Goal: Transaction & Acquisition: Book appointment/travel/reservation

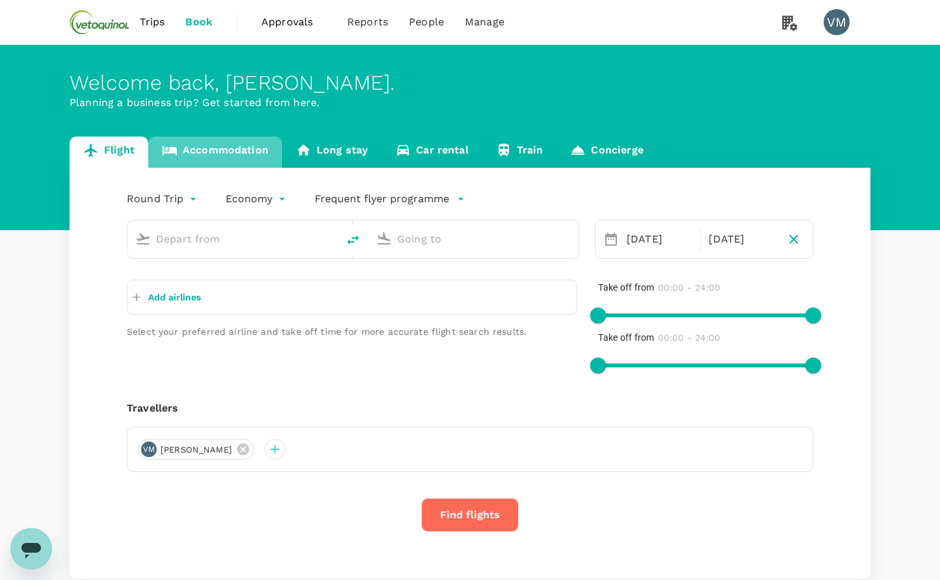
click at [231, 148] on link "Accommodation" at bounding box center [215, 152] width 134 height 31
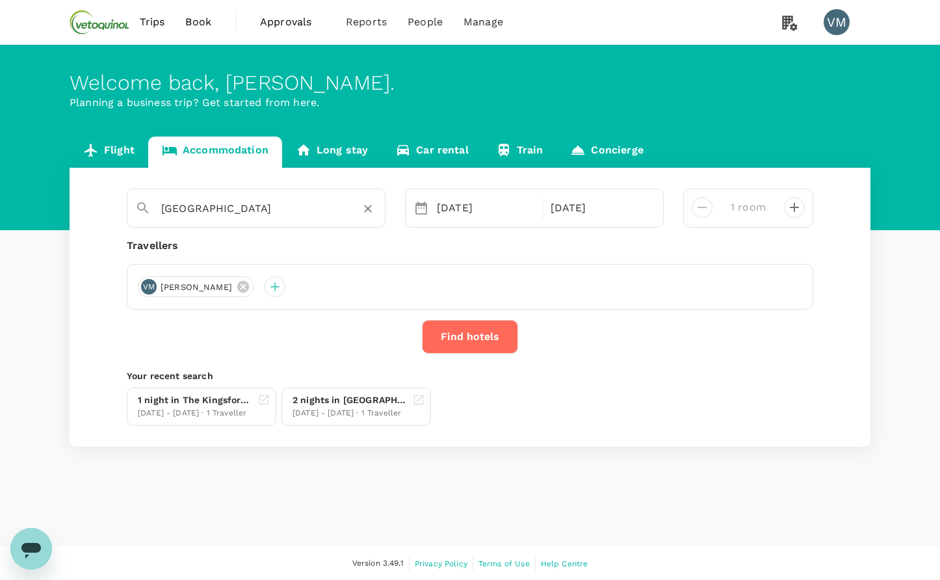
click at [197, 213] on input "[GEOGRAPHIC_DATA]" at bounding box center [250, 208] width 179 height 20
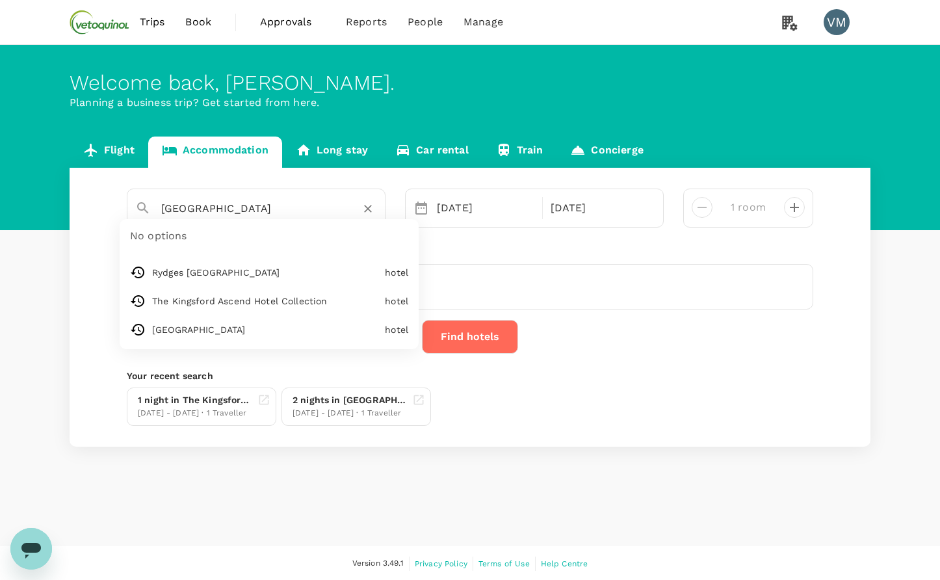
type input "Rydges [GEOGRAPHIC_DATA]"
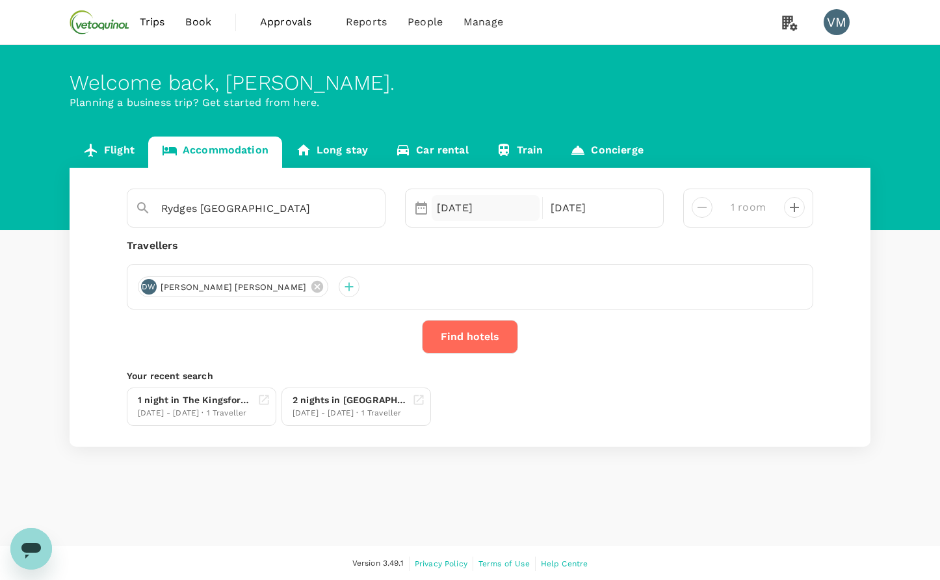
click at [521, 209] on div "[DATE]" at bounding box center [486, 208] width 108 height 26
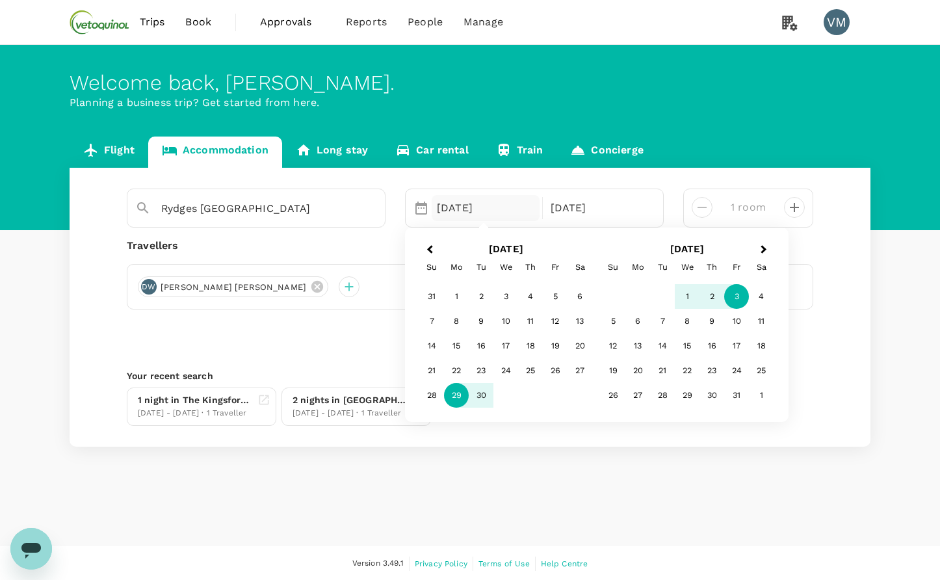
click at [372, 250] on div "Travellers" at bounding box center [470, 246] width 686 height 16
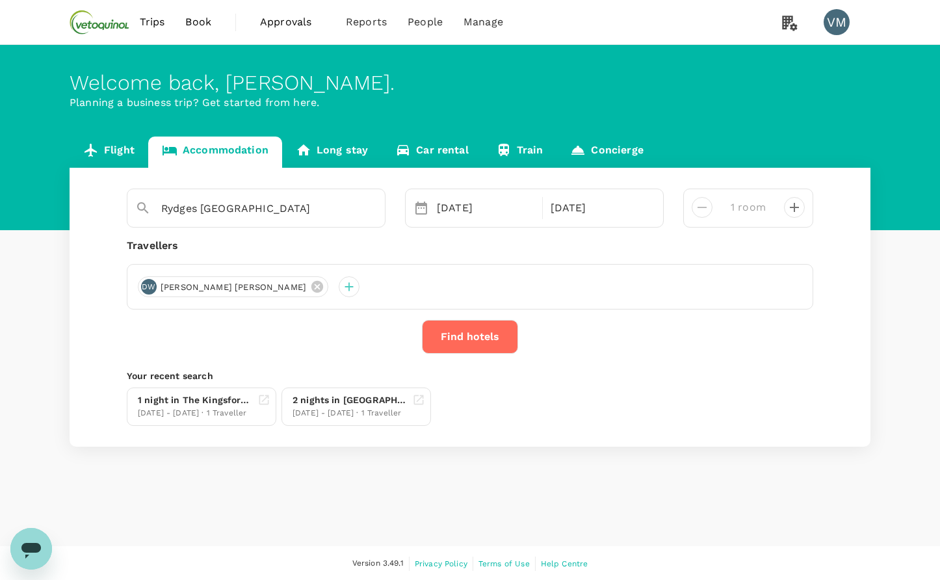
click at [473, 331] on button "Find hotels" at bounding box center [470, 337] width 96 height 34
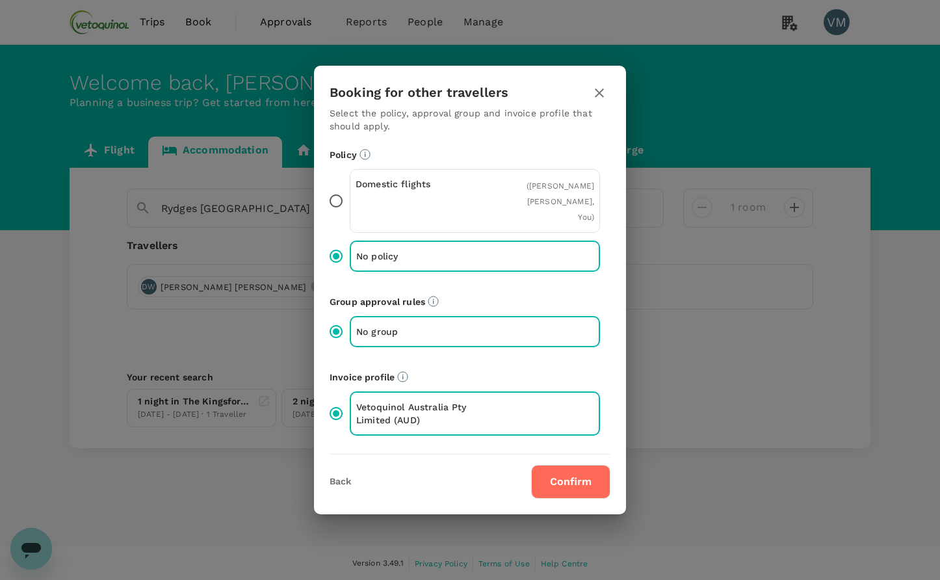
click at [558, 475] on button "Confirm" at bounding box center [570, 482] width 79 height 34
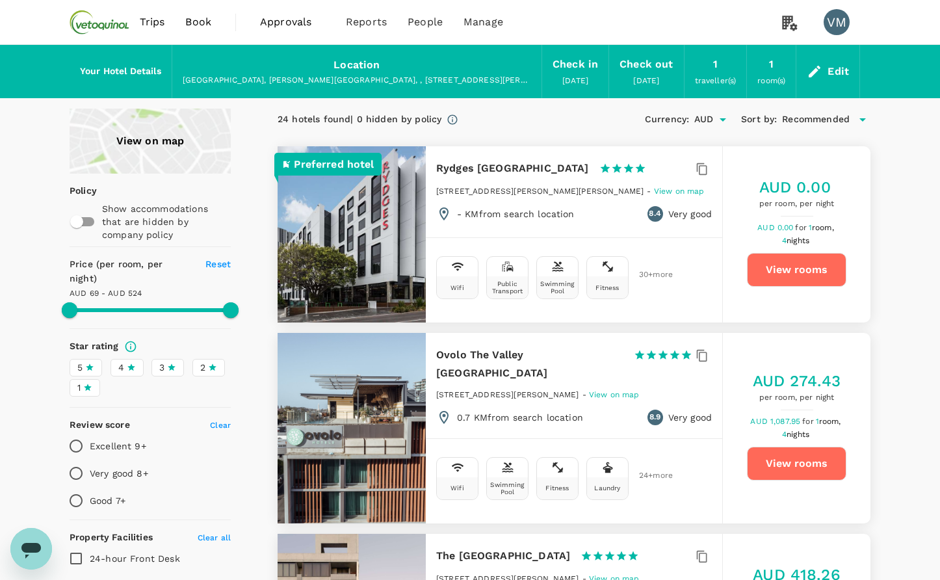
type input "523.77"
click at [841, 64] on div "Edit" at bounding box center [837, 71] width 21 height 18
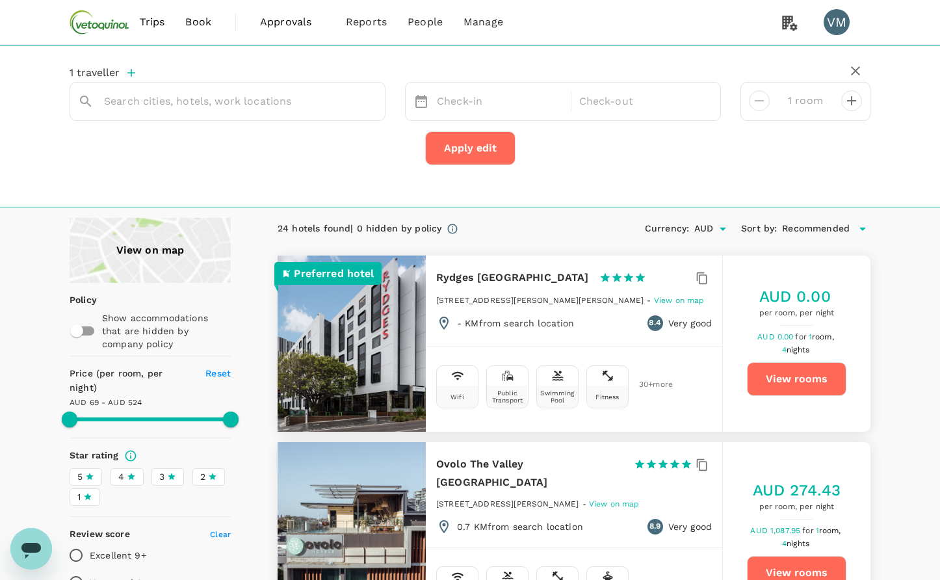
type input "Rydges [GEOGRAPHIC_DATA]"
click at [484, 102] on div "[DATE]" at bounding box center [500, 101] width 137 height 25
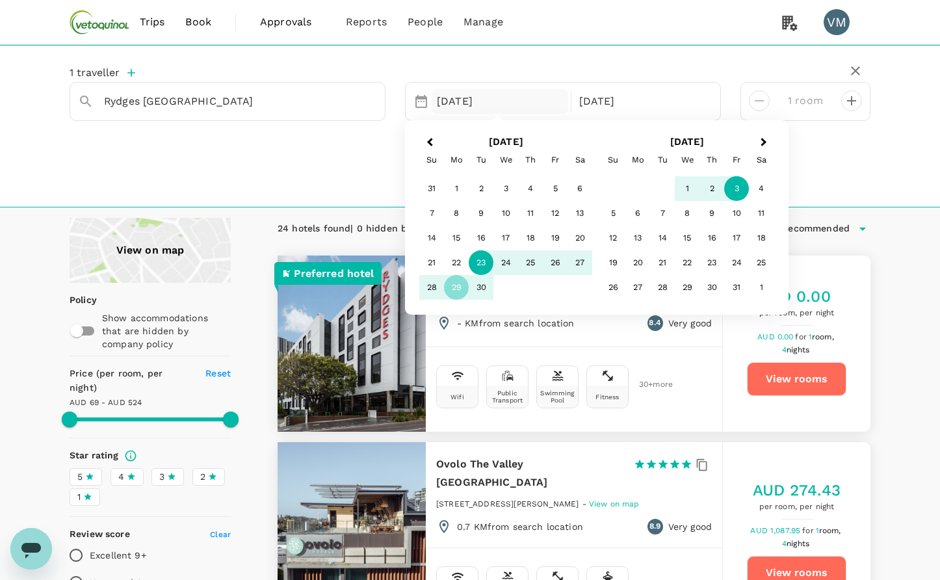
click at [488, 265] on div "23" at bounding box center [481, 262] width 25 height 25
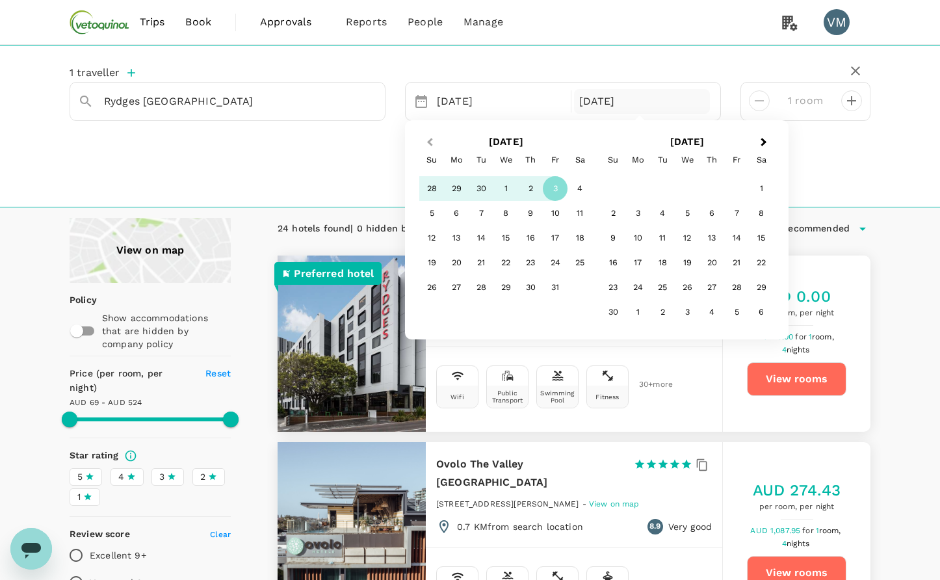
click at [430, 145] on button "Previous Month" at bounding box center [428, 143] width 21 height 21
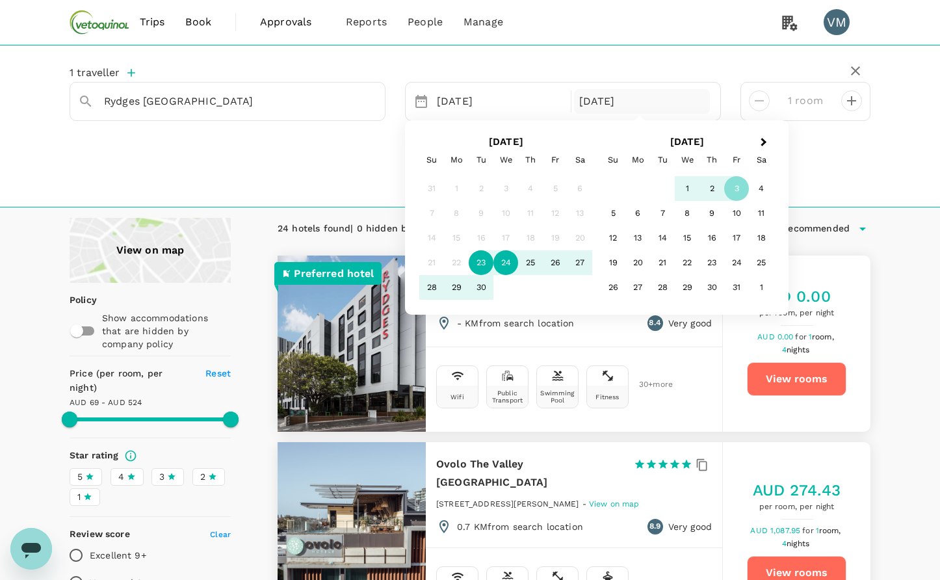
click at [506, 263] on div "24" at bounding box center [505, 262] width 25 height 25
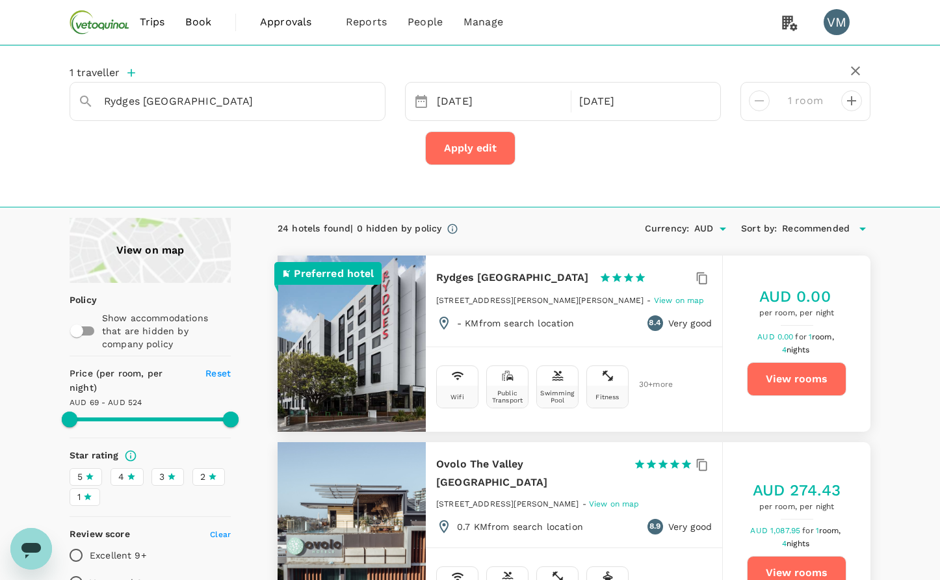
click at [458, 142] on button "Apply edit" at bounding box center [470, 148] width 90 height 34
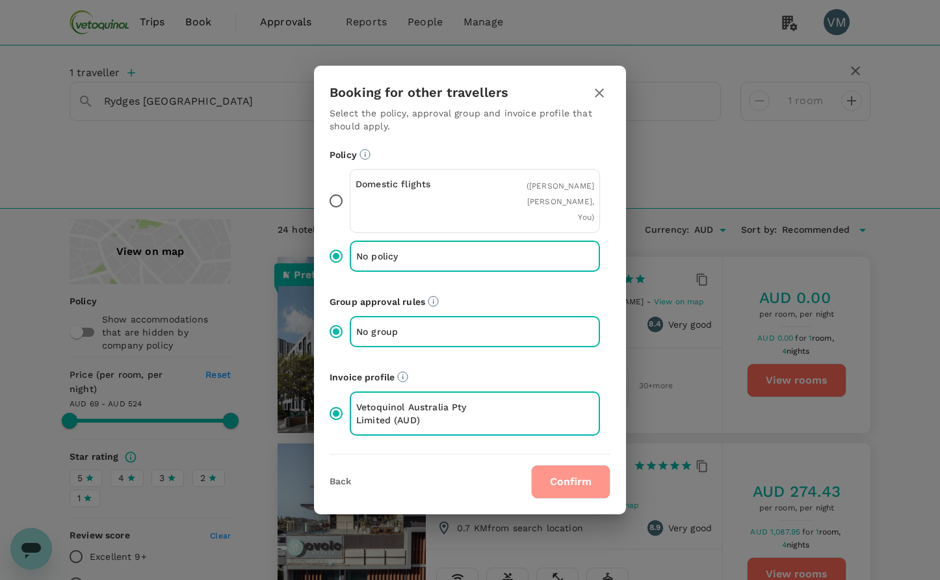
click at [575, 474] on button "Confirm" at bounding box center [570, 482] width 79 height 34
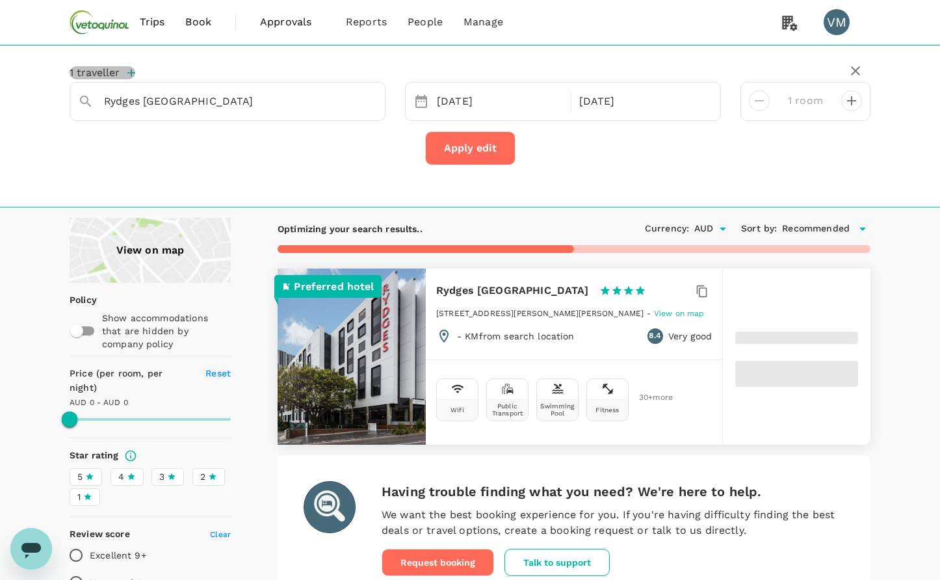
click at [99, 73] on button "1 traveller" at bounding box center [103, 72] width 66 height 13
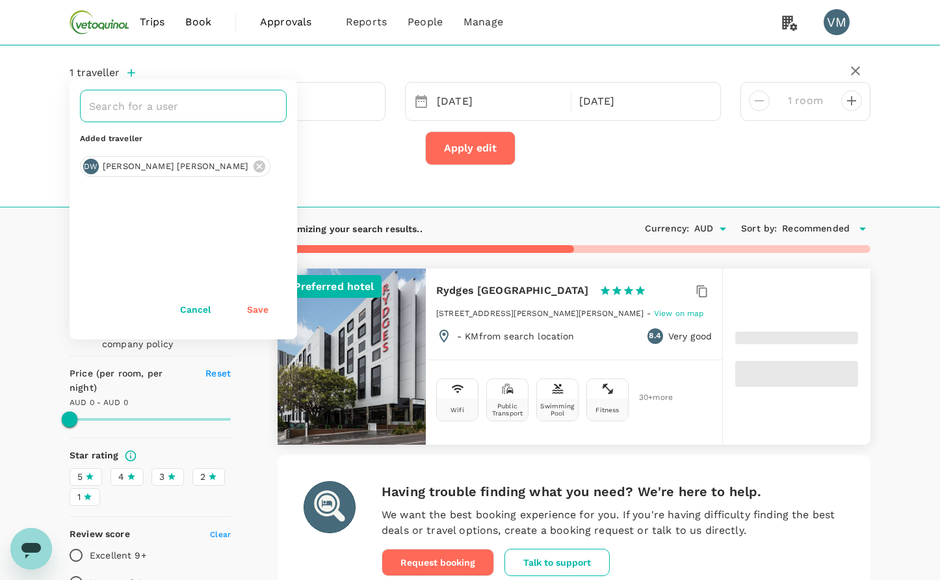
click at [144, 109] on input "text" at bounding box center [174, 106] width 176 height 25
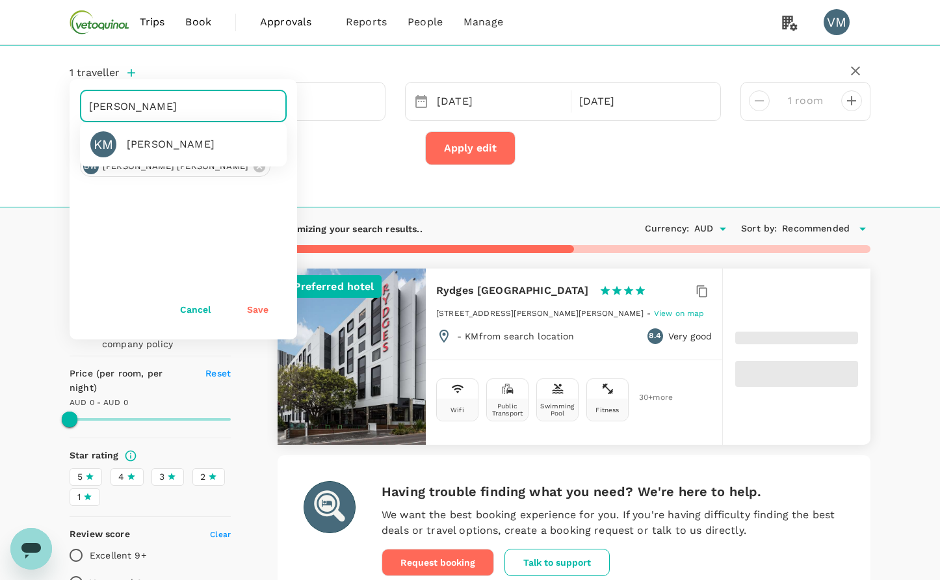
click at [144, 137] on div "[PERSON_NAME]" at bounding box center [171, 145] width 88 height 16
type input "[PERSON_NAME]"
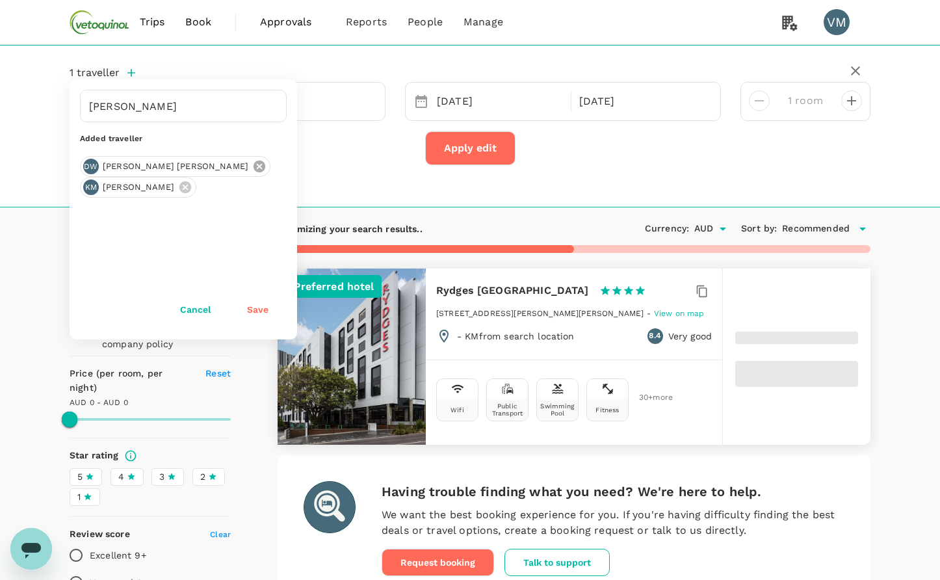
click at [254, 165] on icon at bounding box center [260, 167] width 12 height 12
click at [259, 308] on button "Save" at bounding box center [258, 309] width 58 height 26
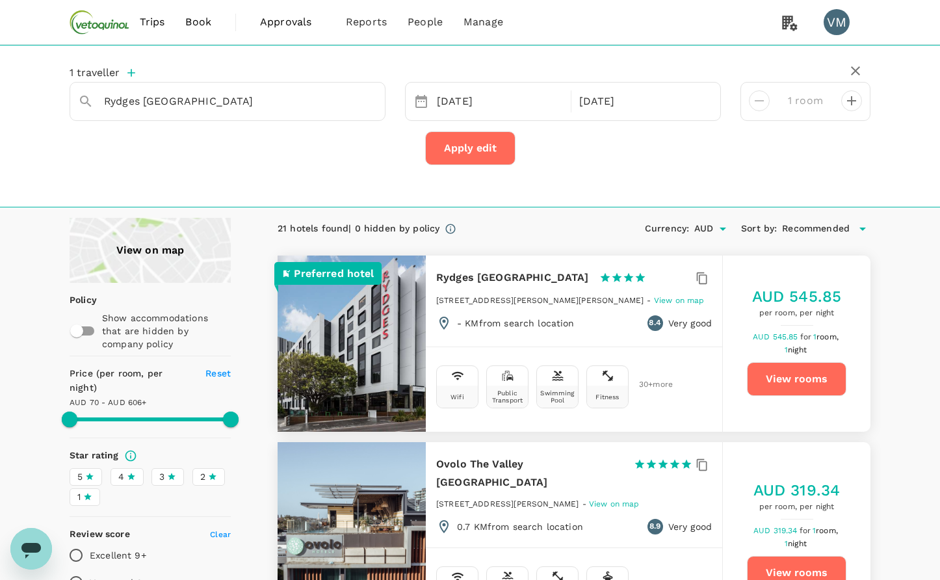
type input "605.31"
click at [521, 276] on h6 "Rydges [GEOGRAPHIC_DATA]" at bounding box center [512, 277] width 153 height 18
click at [467, 278] on h6 "Rydges [GEOGRAPHIC_DATA]" at bounding box center [512, 277] width 153 height 18
click at [501, 274] on h6 "Rydges [GEOGRAPHIC_DATA]" at bounding box center [512, 277] width 153 height 18
click at [133, 76] on icon "button" at bounding box center [131, 72] width 13 height 13
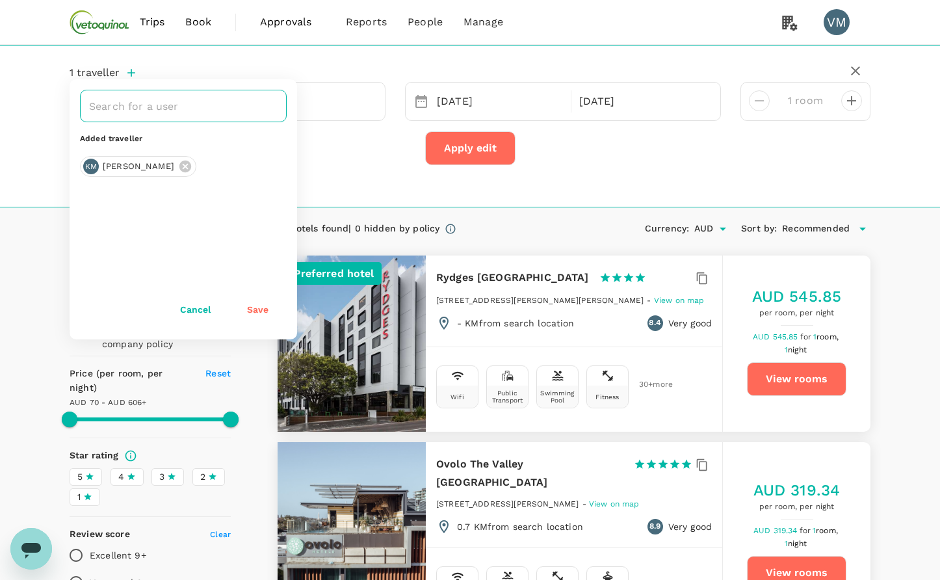
click at [126, 111] on input "text" at bounding box center [174, 106] width 176 height 25
type input "[PERSON_NAME]"
click at [178, 167] on icon at bounding box center [185, 166] width 14 height 14
click at [140, 102] on input "text" at bounding box center [174, 106] width 176 height 25
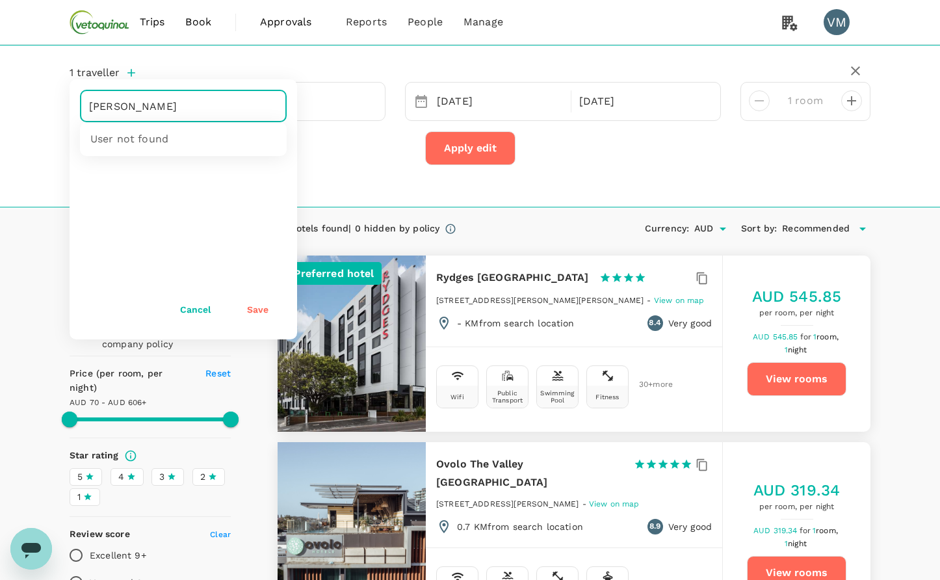
drag, startPoint x: 140, startPoint y: 109, endPoint x: 111, endPoint y: 108, distance: 29.9
click at [111, 108] on input "[PERSON_NAME]" at bounding box center [174, 106] width 176 height 25
click at [121, 157] on div "[PERSON_NAME] [PERSON_NAME]" at bounding box center [174, 170] width 189 height 26
type input "davi"
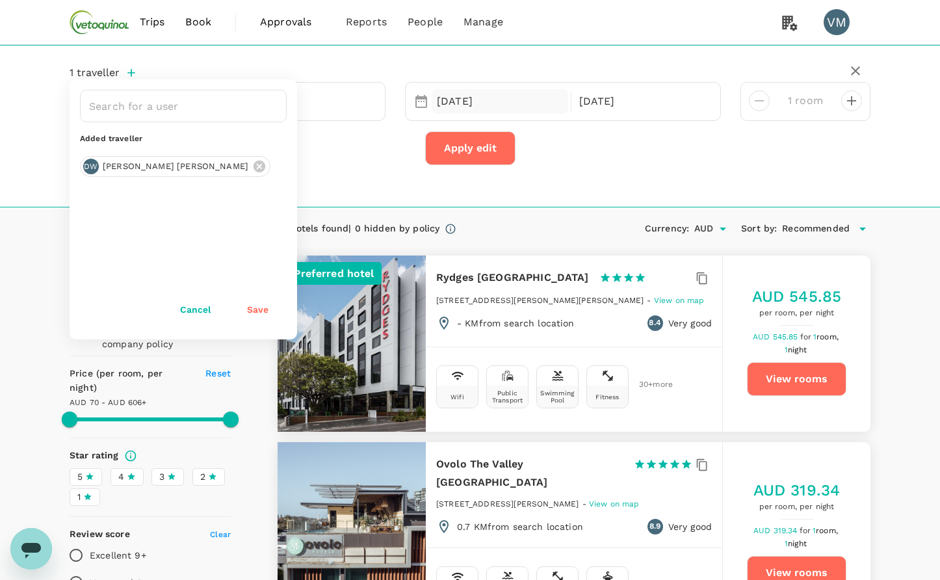
click at [483, 96] on div "[DATE]" at bounding box center [500, 101] width 137 height 25
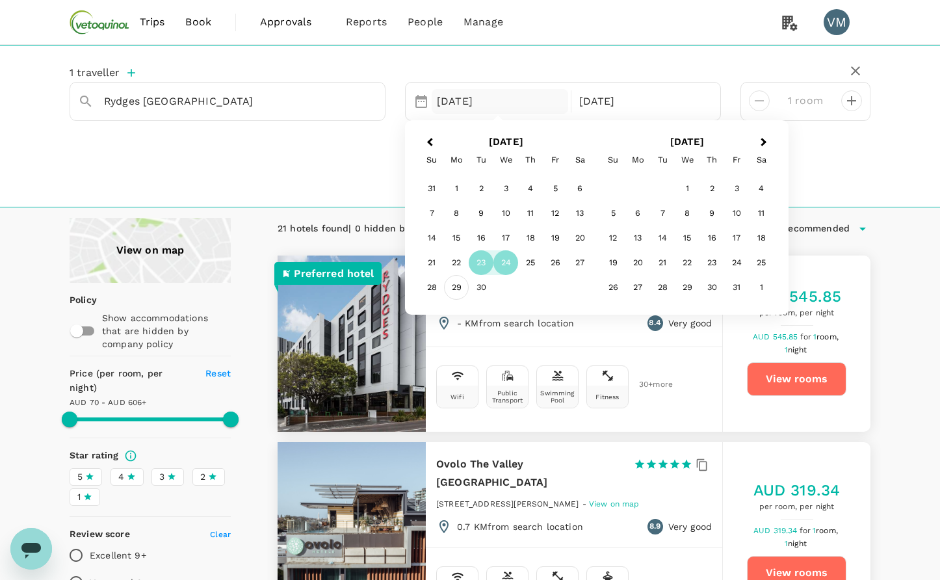
click at [460, 287] on div "29" at bounding box center [456, 287] width 25 height 25
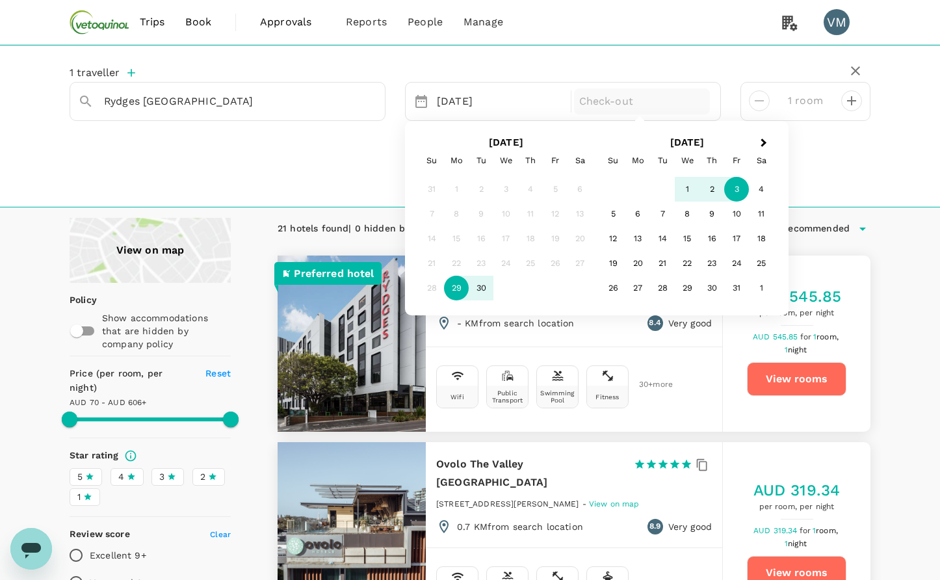
click at [738, 187] on div "3" at bounding box center [736, 189] width 25 height 25
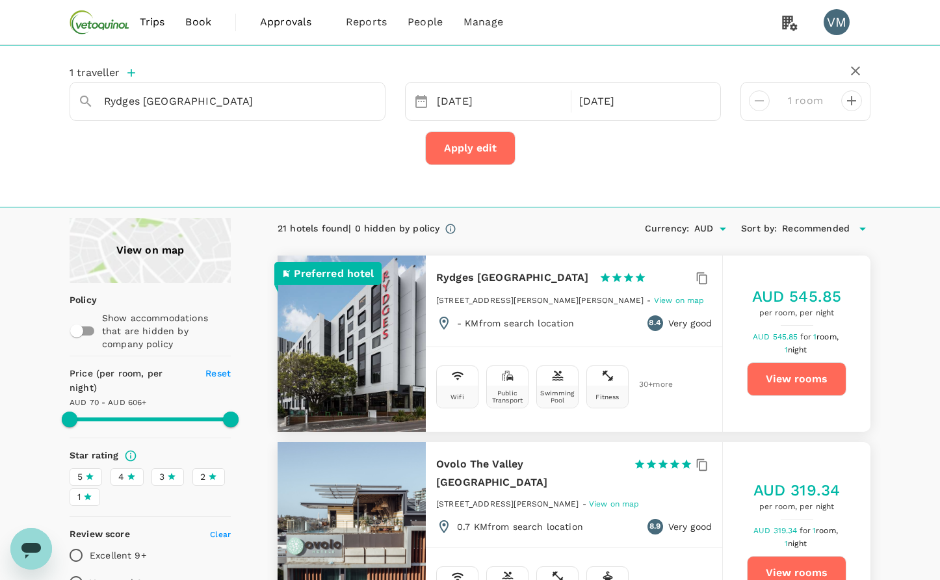
click at [473, 148] on button "Apply edit" at bounding box center [470, 148] width 90 height 34
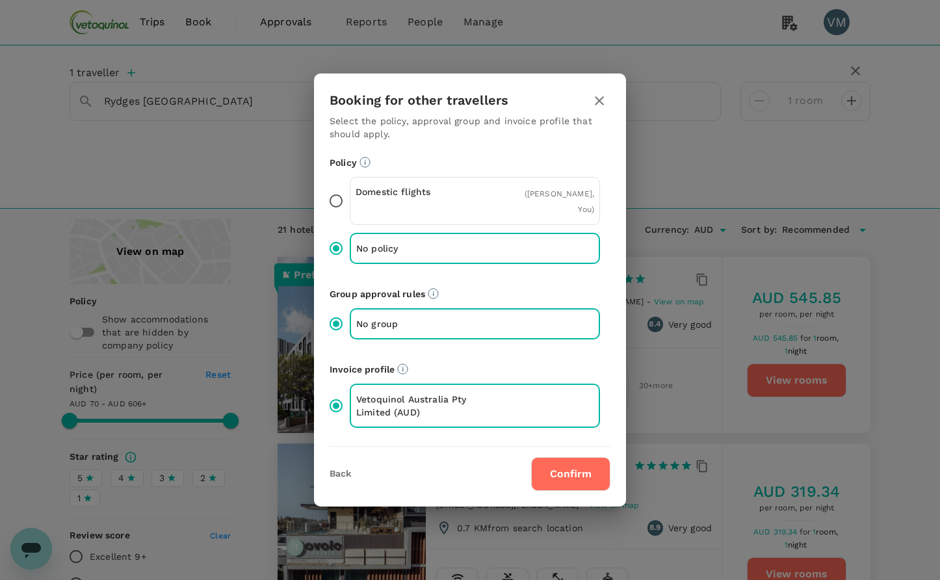
click at [565, 467] on button "Confirm" at bounding box center [570, 474] width 79 height 34
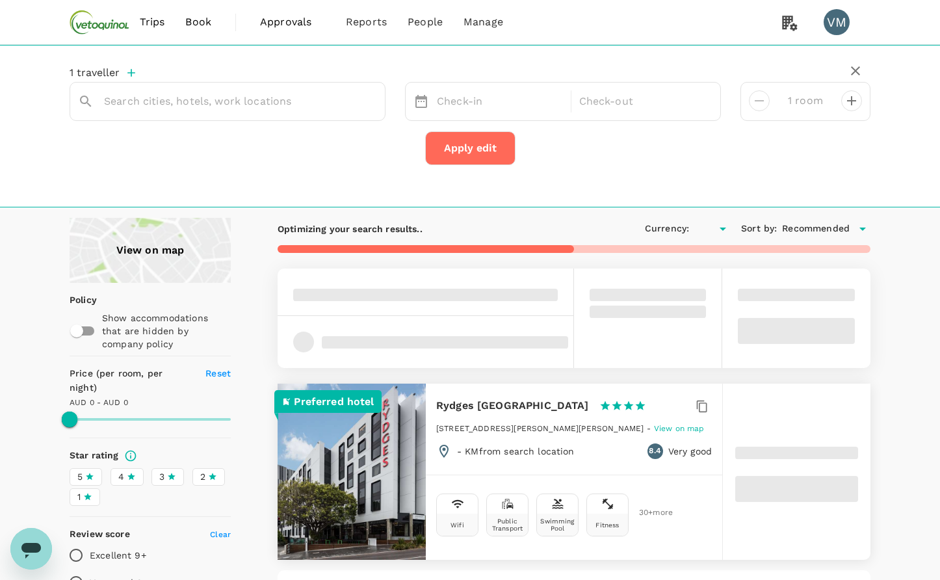
type input "Rydges [GEOGRAPHIC_DATA]"
type input "AUD"
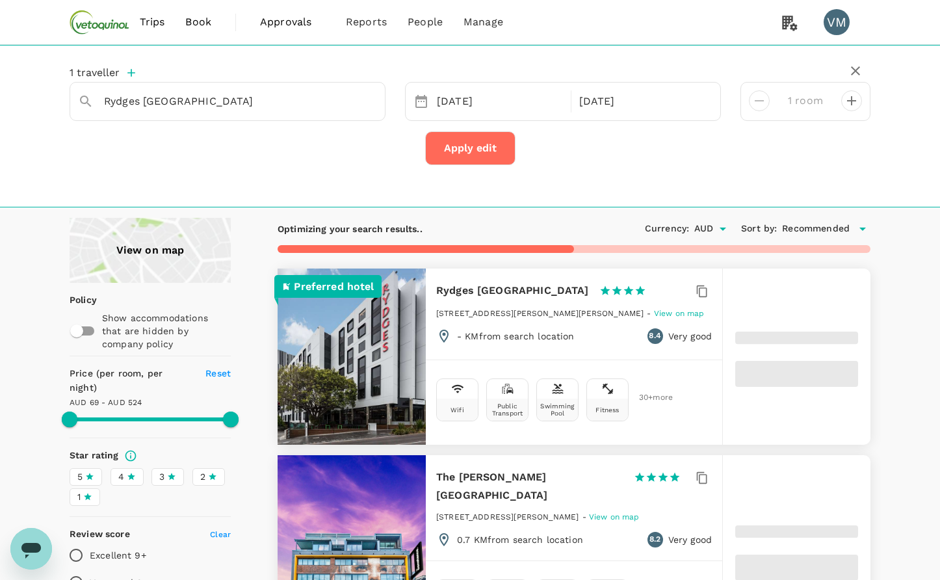
type input "523.77"
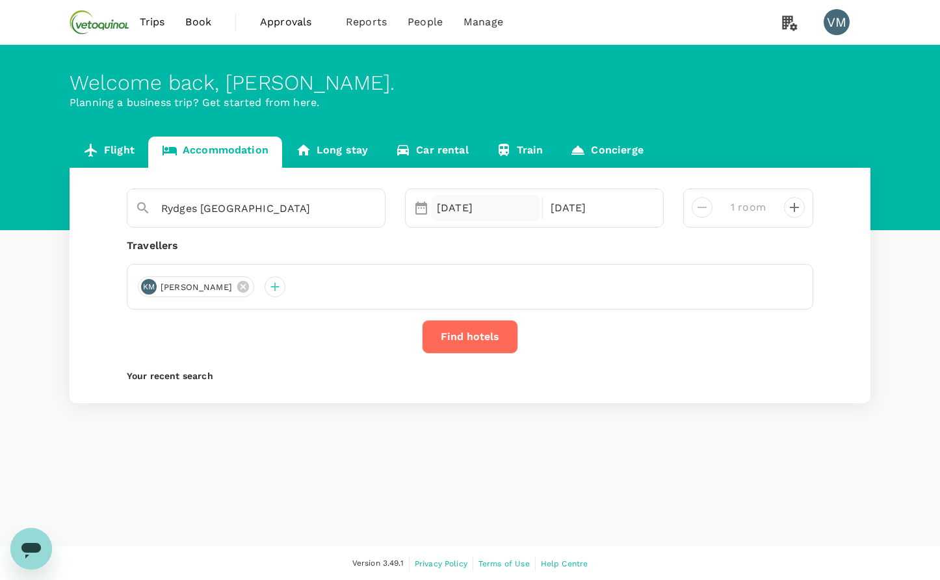
click at [454, 202] on div "[DATE]" at bounding box center [486, 208] width 108 height 26
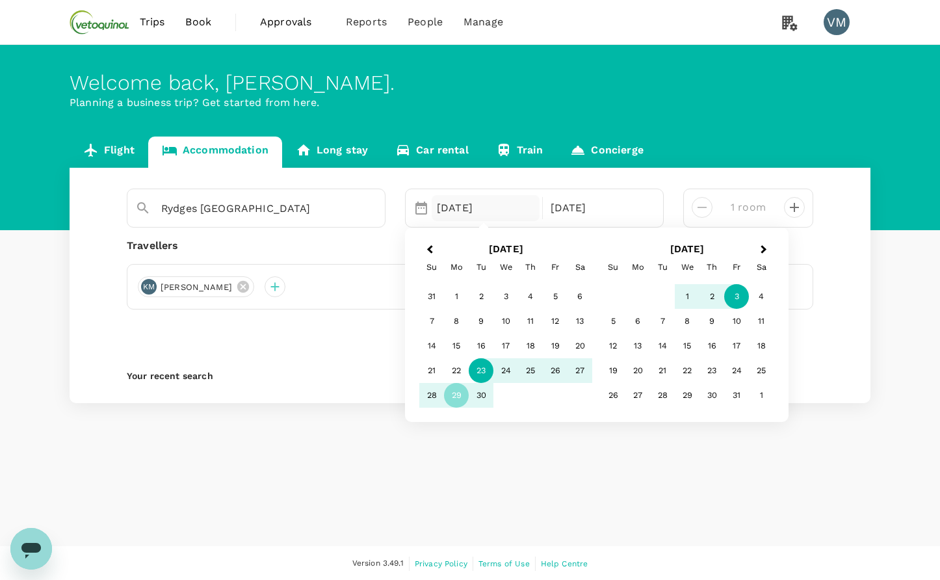
click at [480, 371] on div "23" at bounding box center [481, 370] width 25 height 25
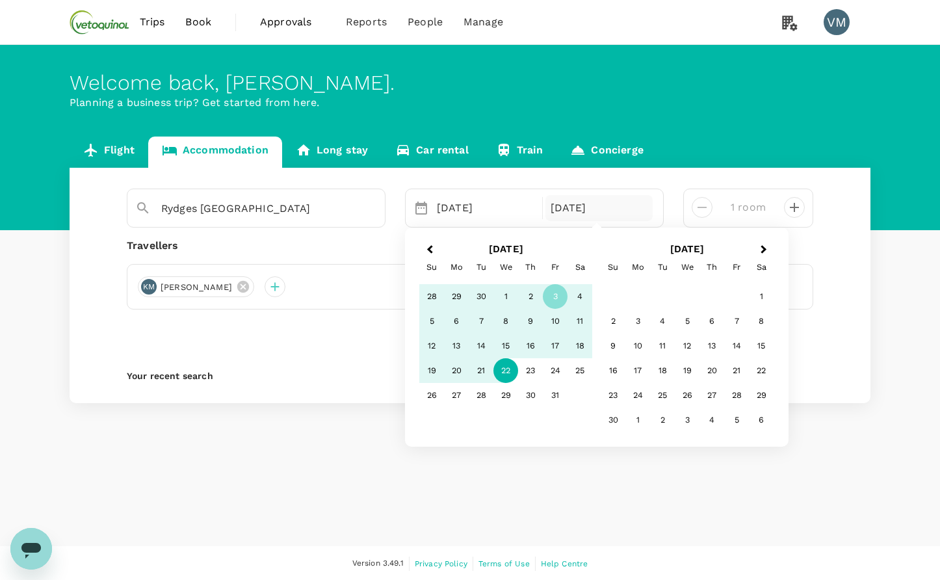
click at [502, 370] on div "22" at bounding box center [505, 370] width 25 height 25
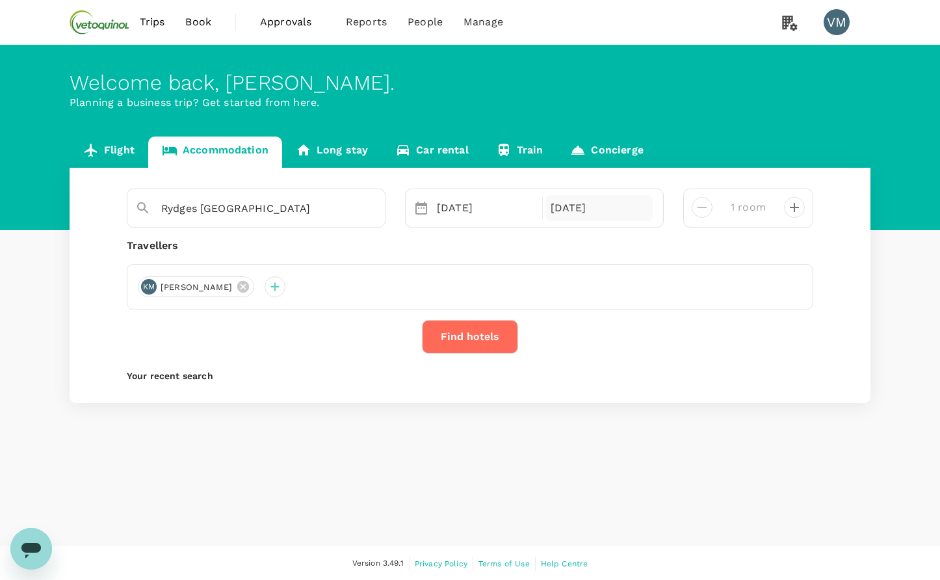
click at [587, 217] on div "22 Oct" at bounding box center [599, 208] width 108 height 26
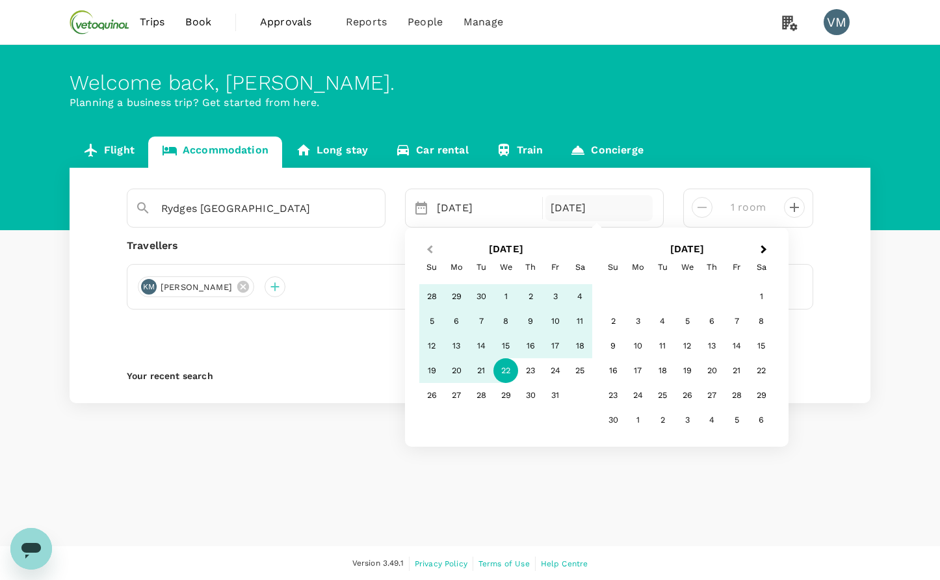
click at [423, 241] on button "Previous Month" at bounding box center [428, 250] width 21 height 21
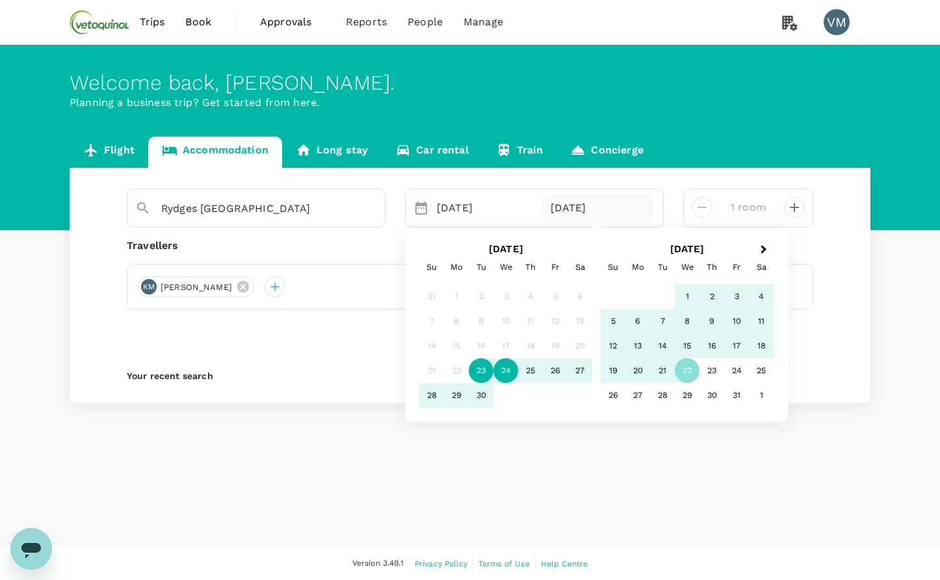
click at [506, 373] on div "24" at bounding box center [505, 370] width 25 height 25
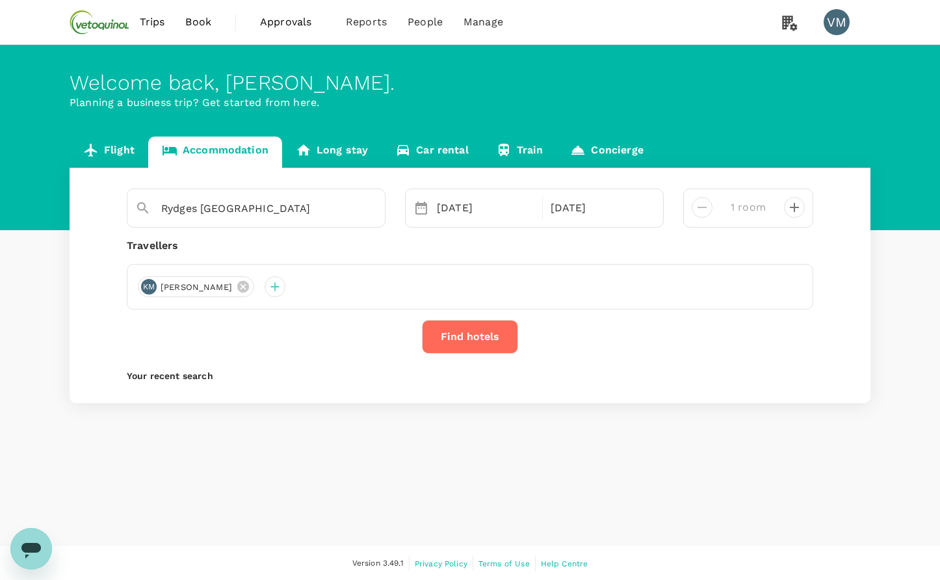
click at [505, 330] on button "Find hotels" at bounding box center [470, 337] width 96 height 34
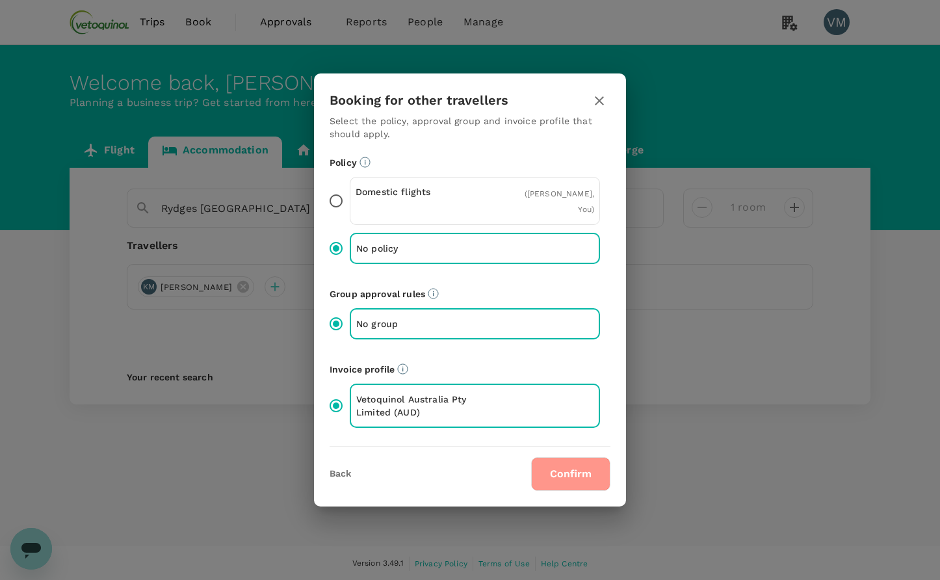
click at [569, 459] on button "Confirm" at bounding box center [570, 474] width 79 height 34
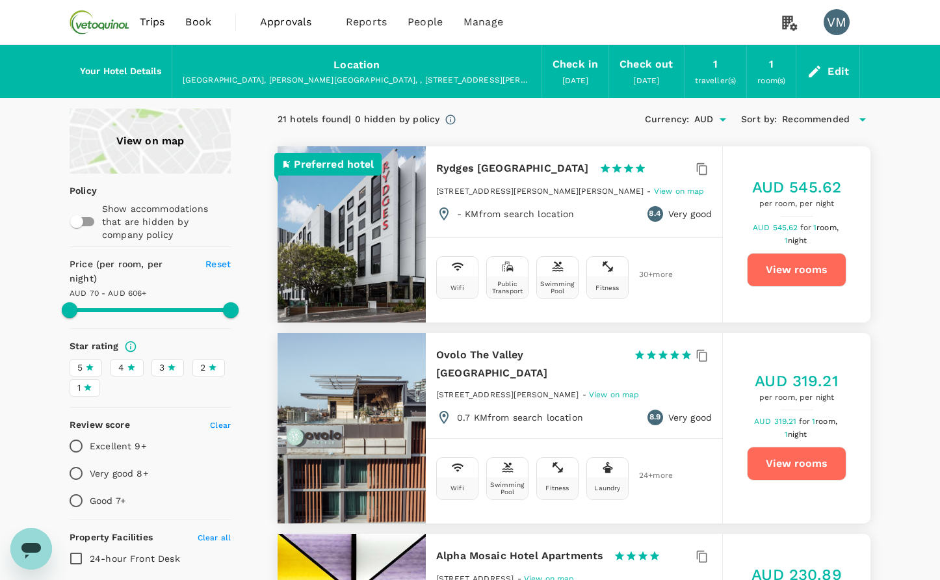
type input "605.31"
